Goal: Information Seeking & Learning: Find specific fact

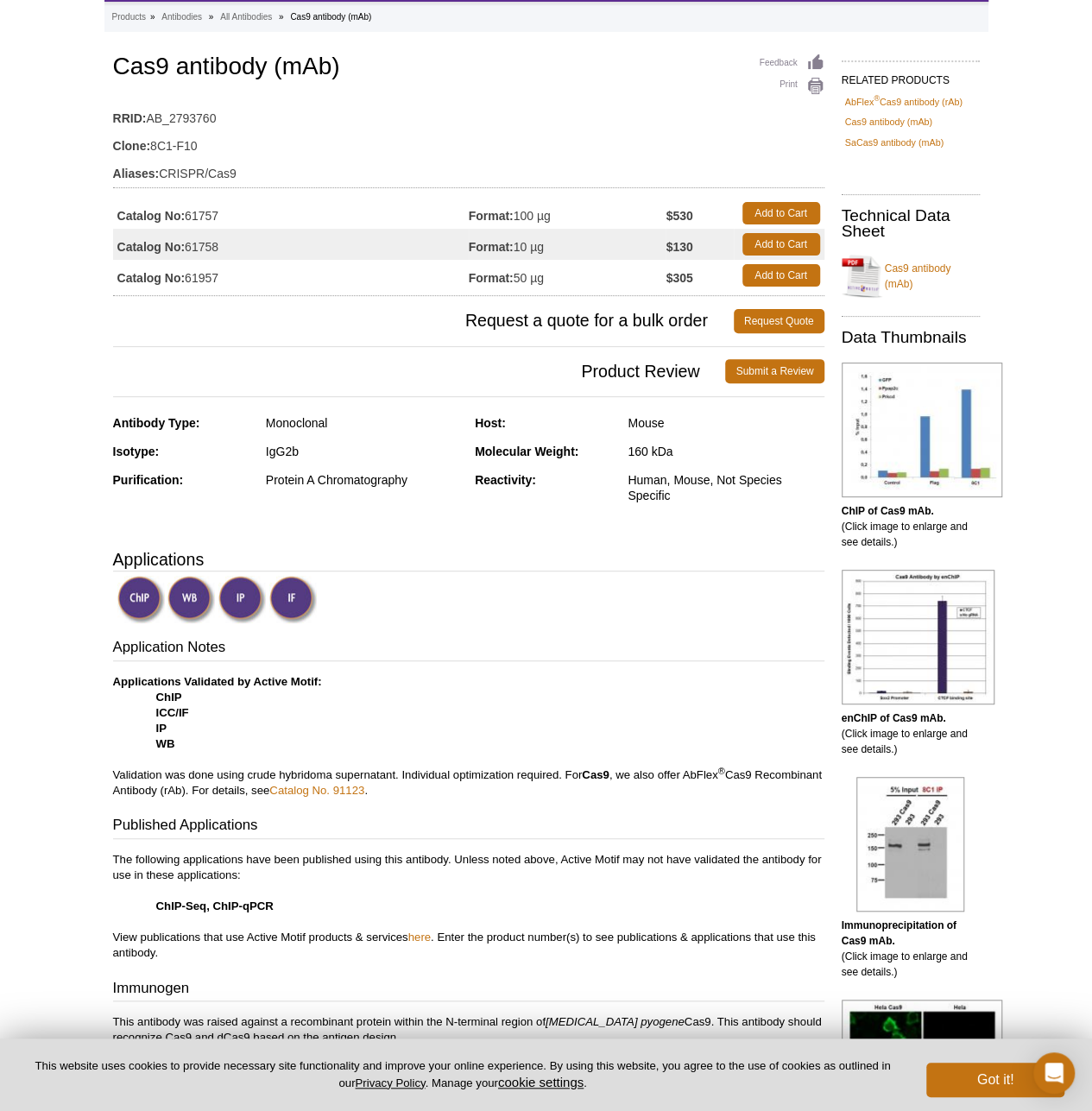
scroll to position [259, 0]
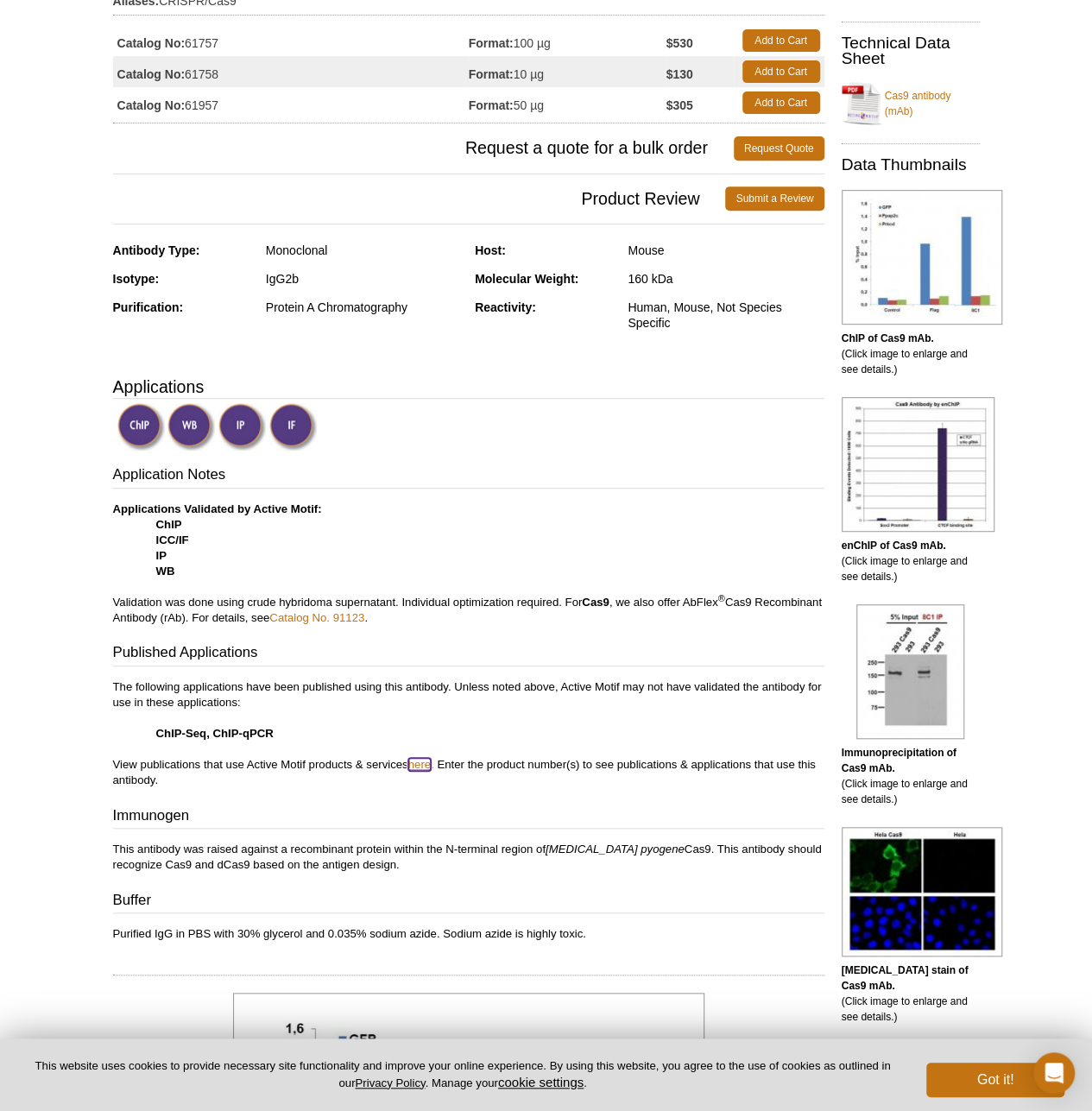
click at [418, 760] on link "here" at bounding box center [420, 764] width 23 height 13
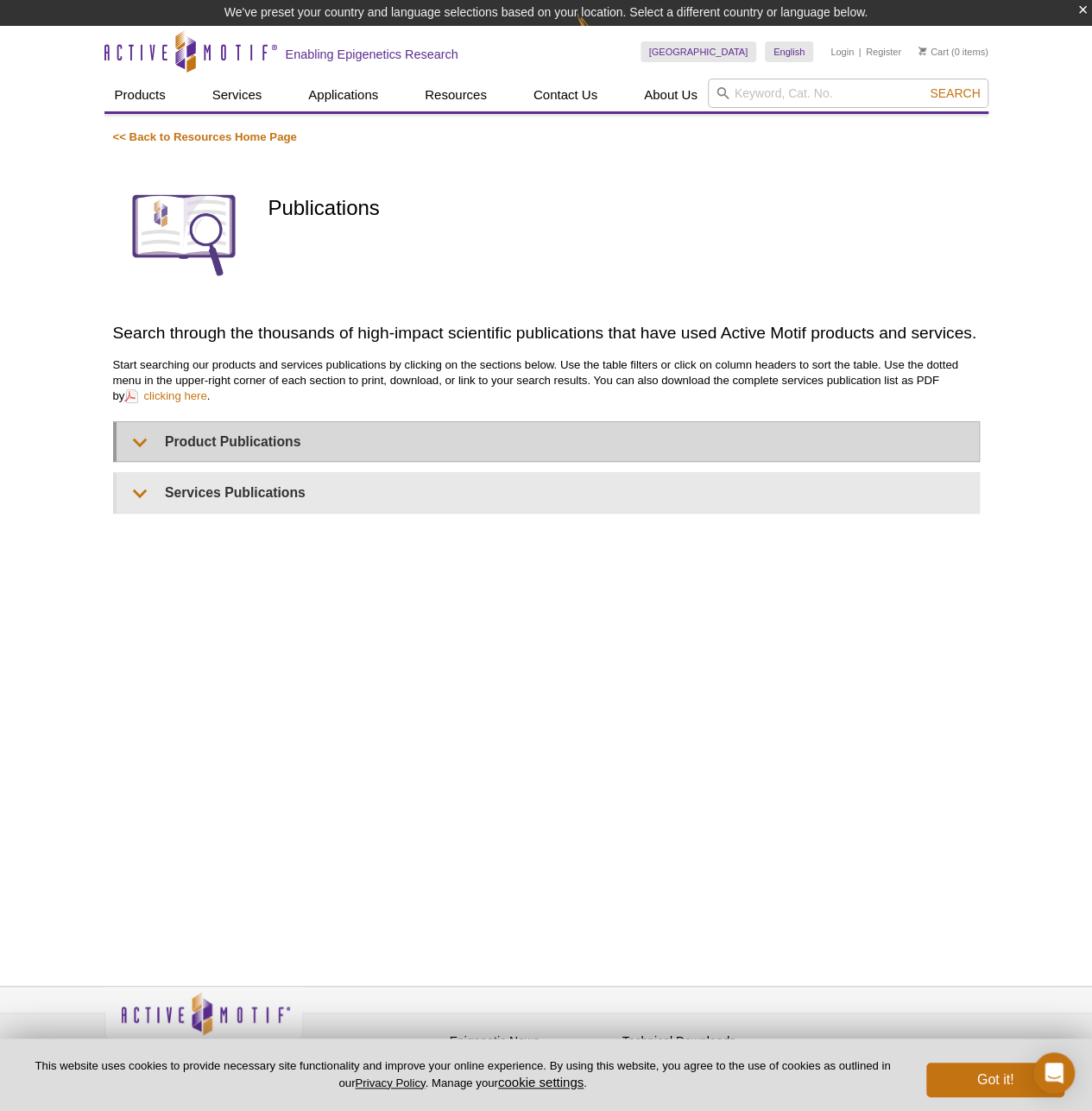
click at [298, 458] on div "<< Back to Resources Home Page Publications Search through the thousands of hig…" at bounding box center [546, 321] width 867 height 385
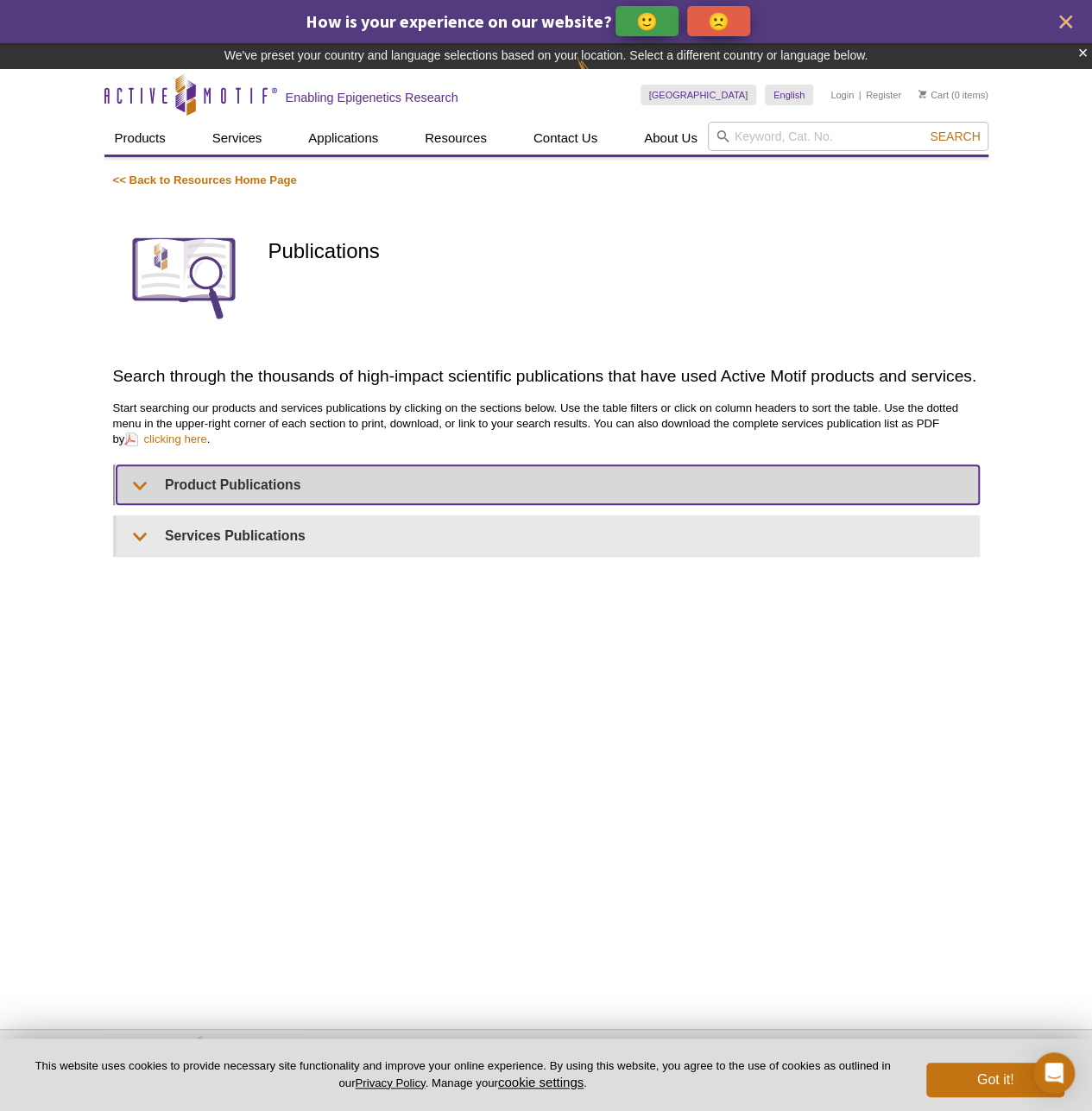
click at [291, 481] on summary "Product Publications" at bounding box center [548, 484] width 862 height 39
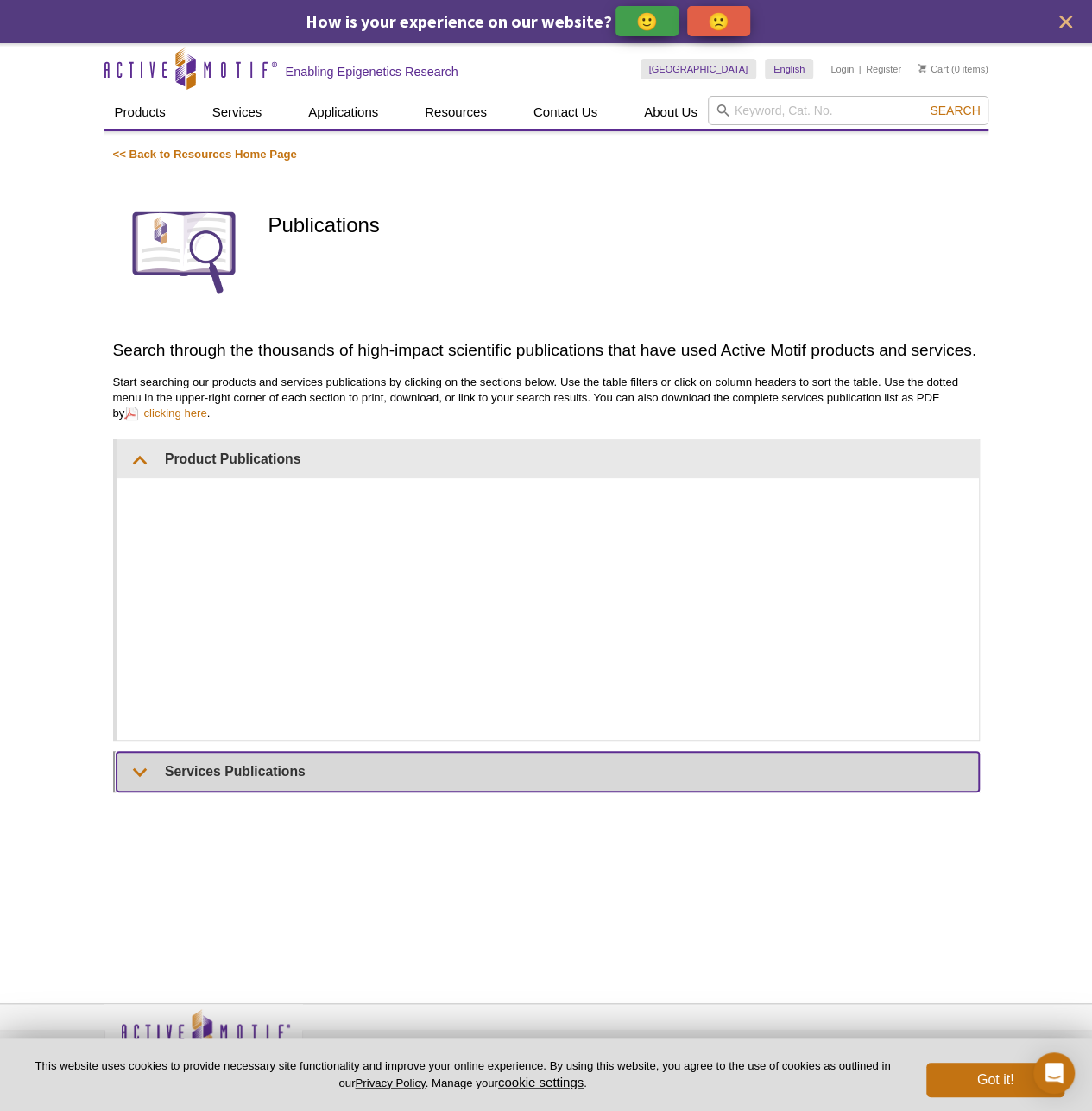
click at [224, 759] on summary "Services Publications" at bounding box center [548, 771] width 862 height 39
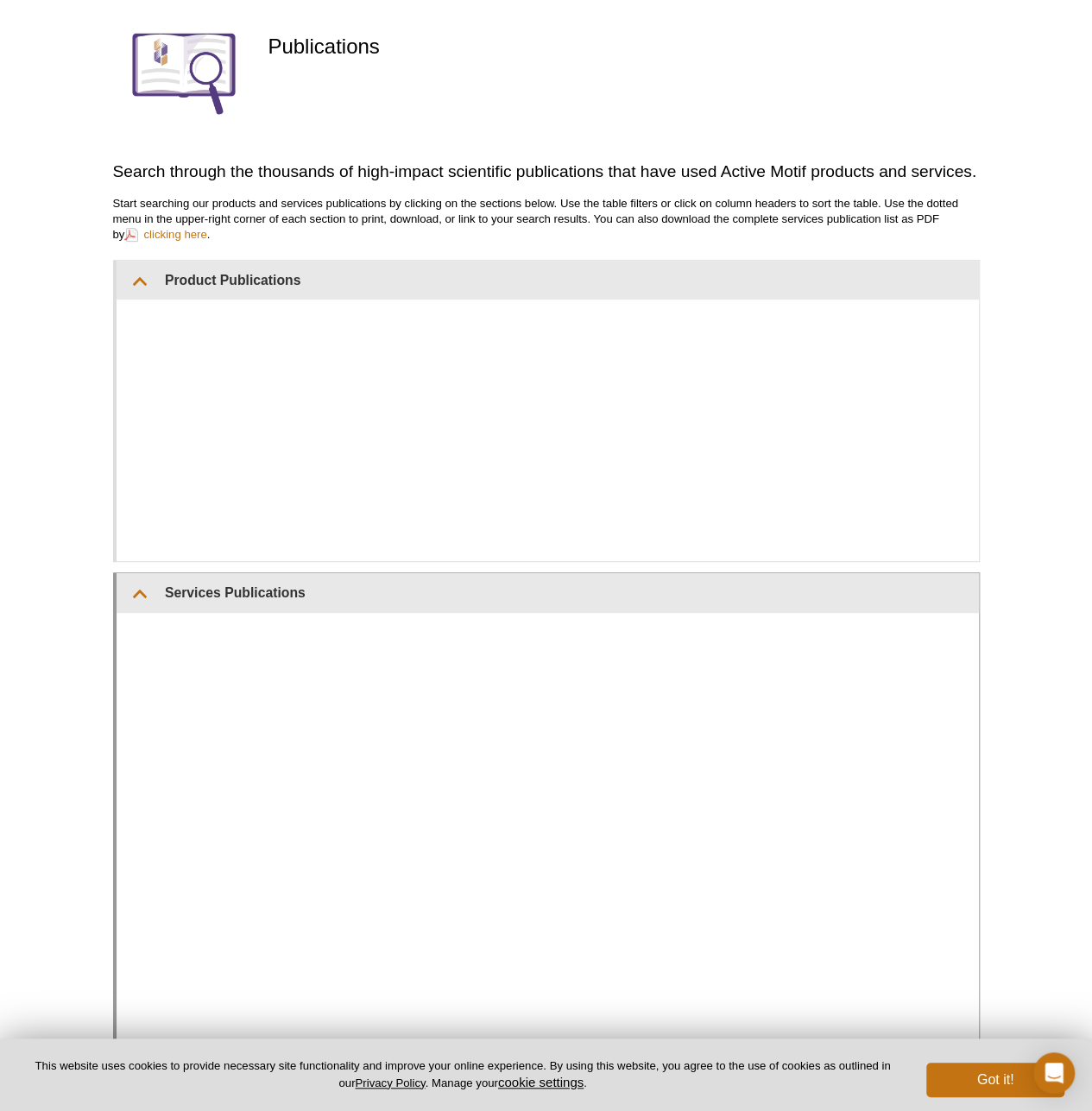
scroll to position [85, 0]
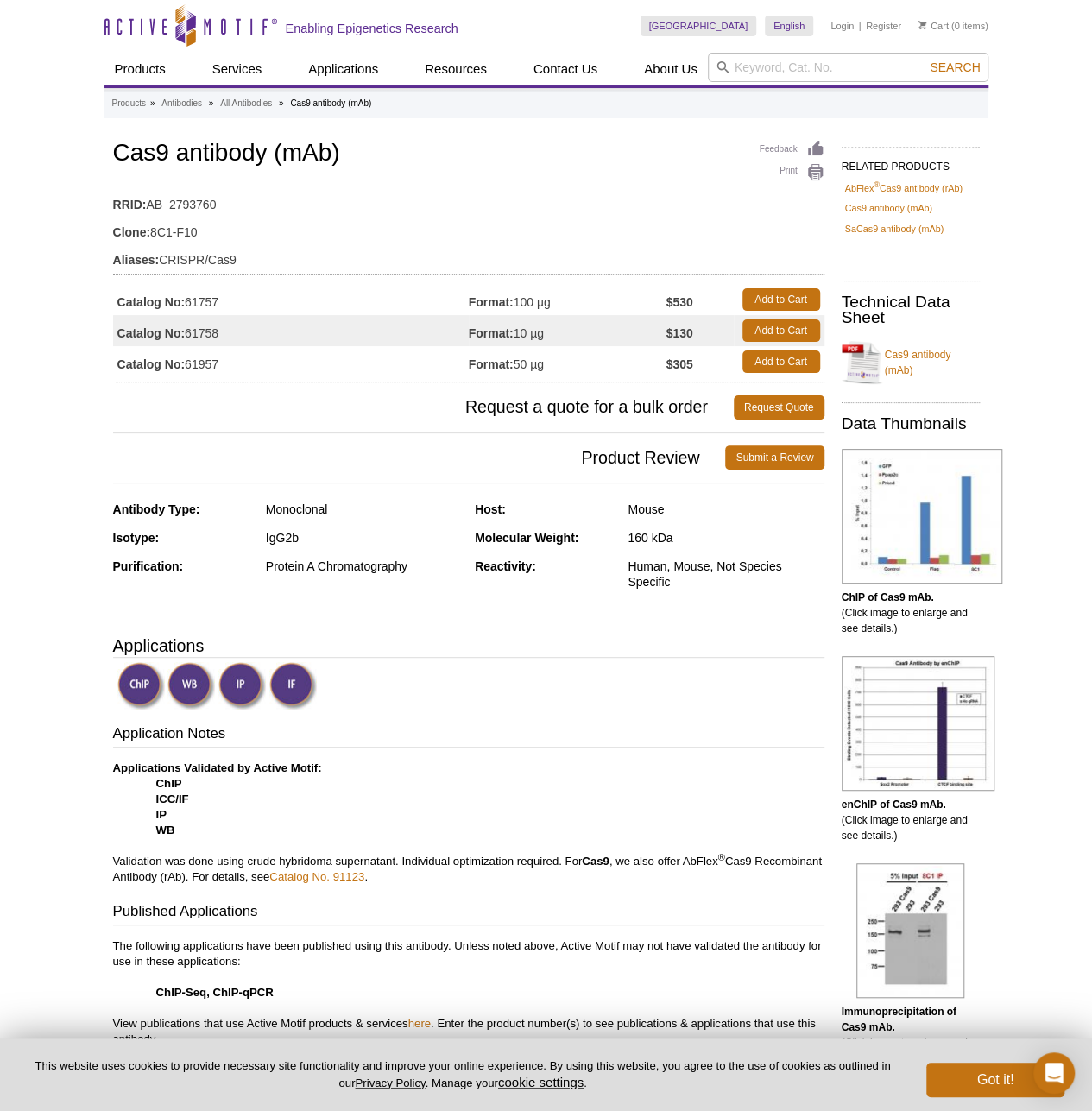
click at [397, 463] on span "Product Review" at bounding box center [420, 457] width 613 height 24
click at [466, 396] on span "Request a quote for a bulk order" at bounding box center [424, 406] width 621 height 24
click at [211, 320] on td "Catalog No: 61758" at bounding box center [291, 330] width 356 height 31
click at [207, 331] on td "Catalog No: 61758" at bounding box center [291, 330] width 356 height 31
click at [207, 304] on td "Catalog No: 61757" at bounding box center [291, 299] width 356 height 31
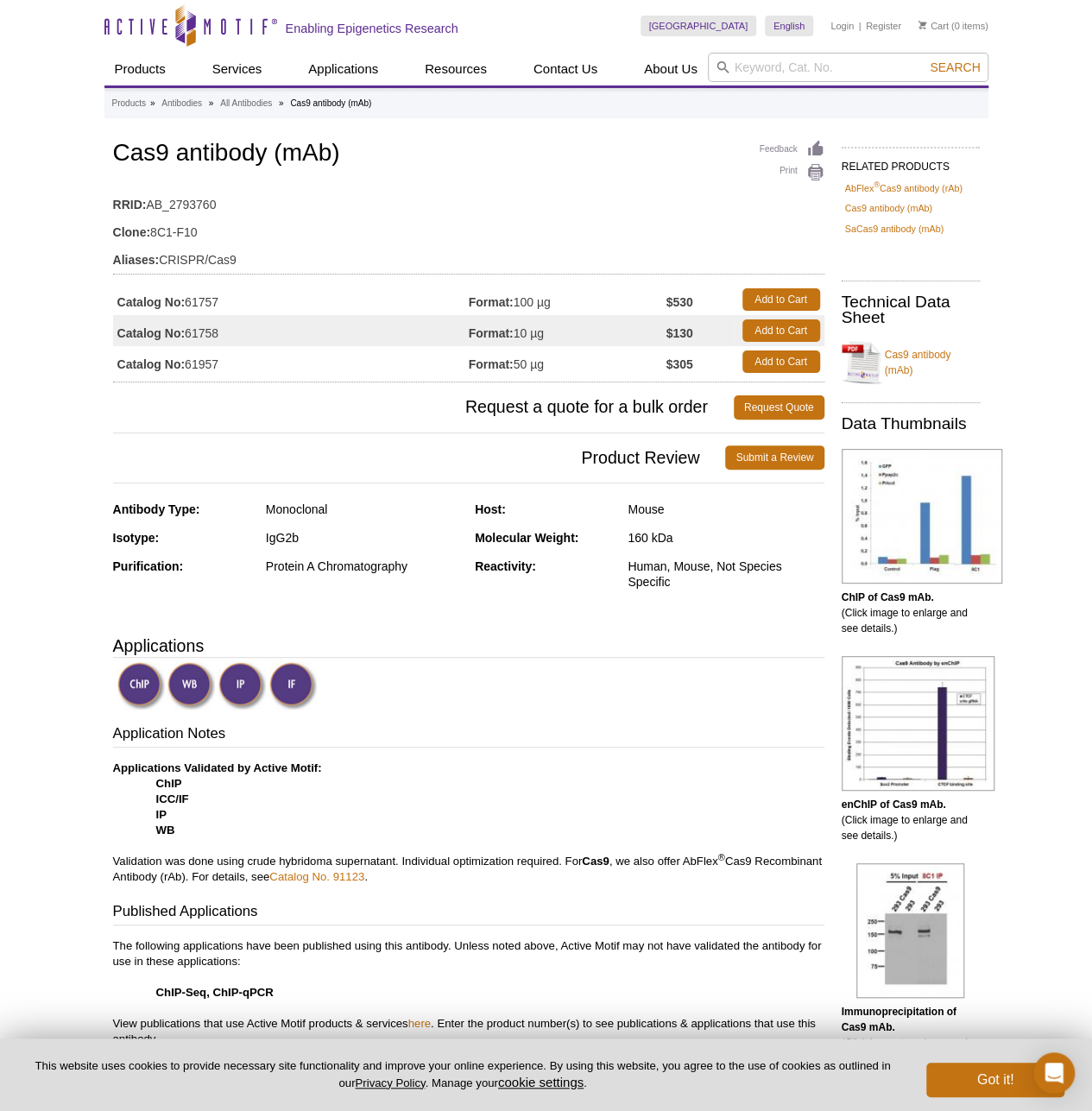
click at [207, 304] on td "Catalog No: 61757" at bounding box center [291, 299] width 356 height 31
copy td "61757"
